Goal: Task Accomplishment & Management: Use online tool/utility

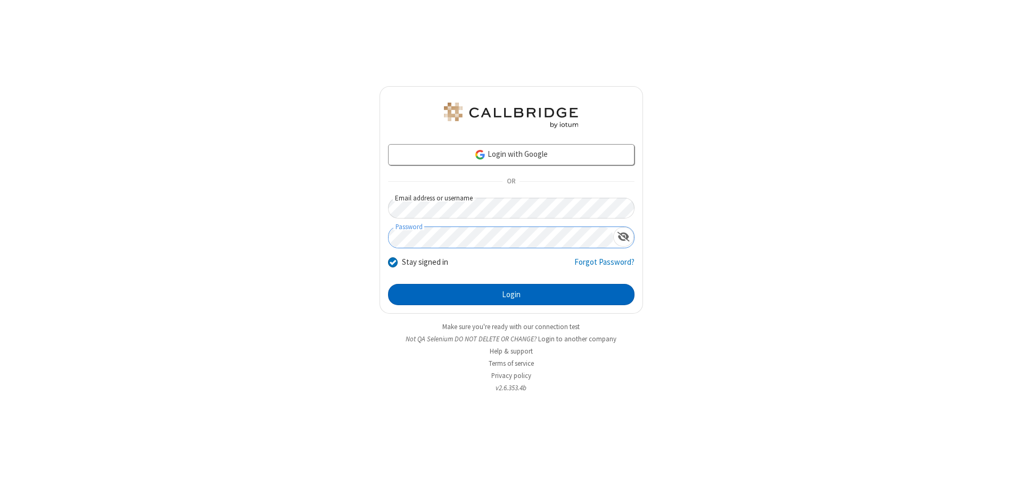
click at [511, 295] on button "Login" at bounding box center [511, 294] width 246 height 21
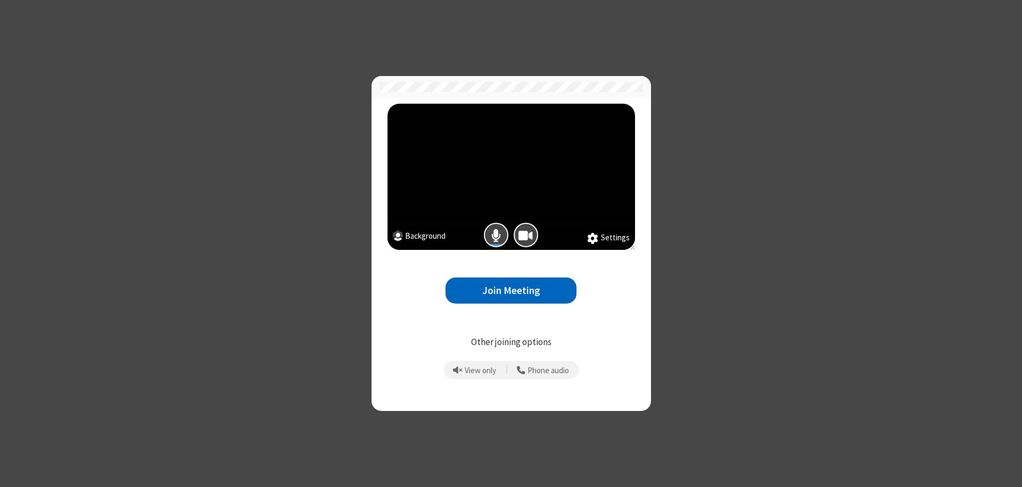
click at [511, 291] on button "Join Meeting" at bounding box center [510, 291] width 131 height 26
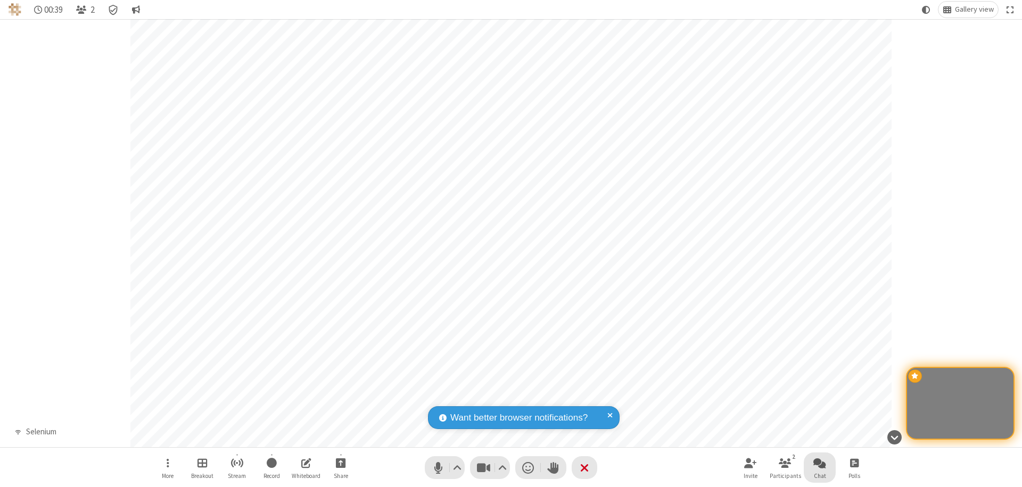
click at [819, 463] on span "Open chat" at bounding box center [819, 463] width 13 height 13
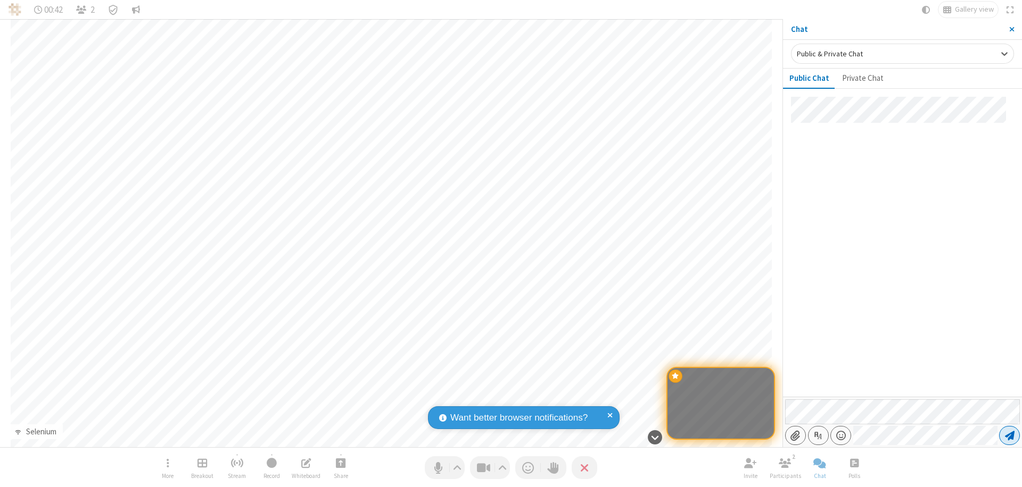
click at [1009, 436] on span "Send message" at bounding box center [1010, 435] width 10 height 11
